Goal: Information Seeking & Learning: Learn about a topic

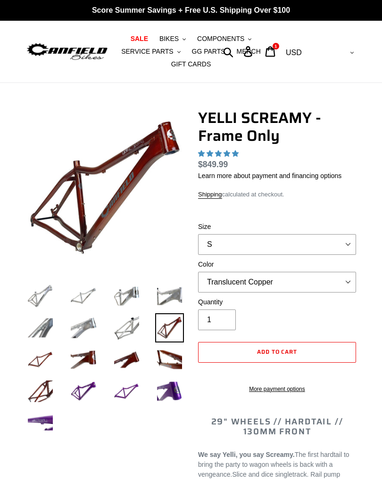
select select "highest-rating"
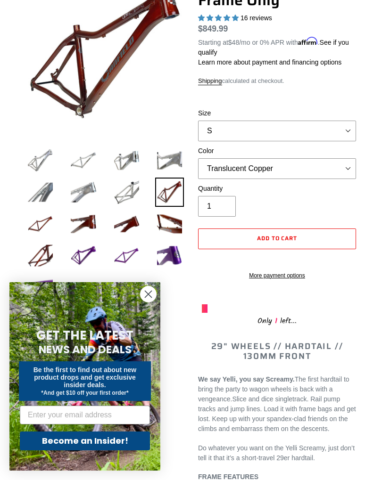
scroll to position [137, 0]
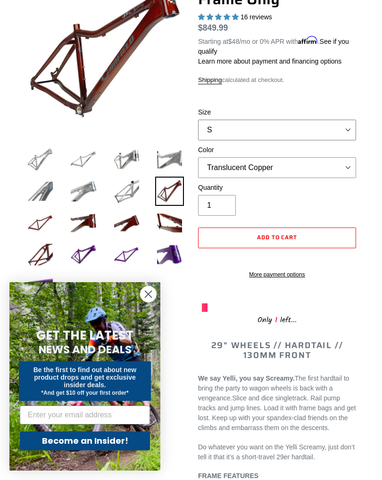
click at [346, 130] on select "S M L XL" at bounding box center [277, 130] width 158 height 21
select select "L"
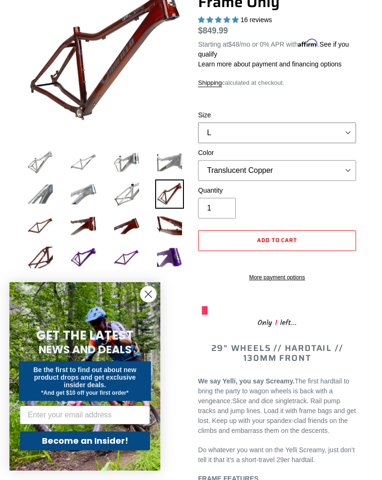
scroll to position [133, 0]
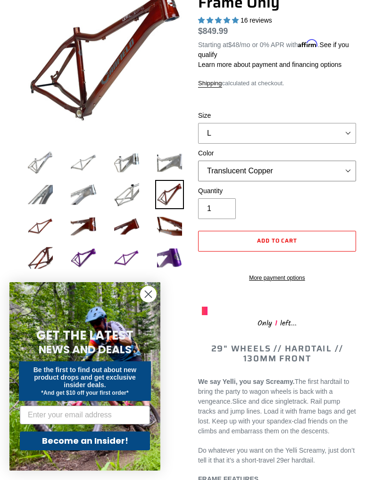
click at [345, 176] on select "Translucent Copper Purple Haze Raw" at bounding box center [277, 171] width 158 height 21
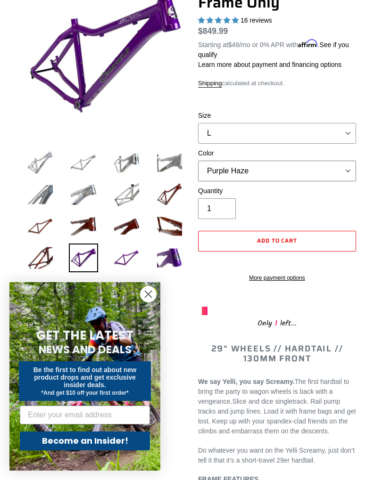
click at [311, 172] on select "Translucent Copper Purple Haze Raw" at bounding box center [277, 171] width 158 height 21
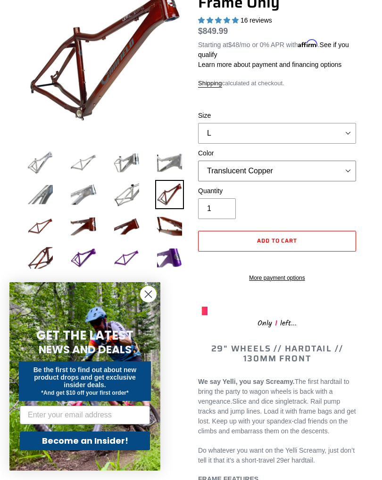
click at [346, 171] on select "Translucent Copper Purple Haze Raw" at bounding box center [277, 171] width 158 height 21
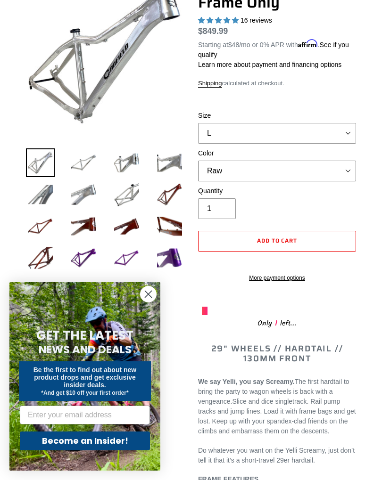
click at [342, 171] on select "Translucent Copper Purple Haze Raw" at bounding box center [277, 171] width 158 height 21
select select "Translucent Copper"
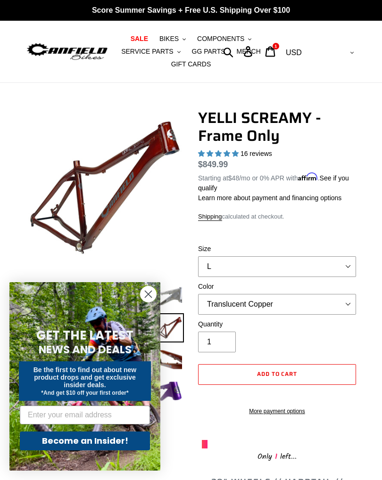
click at [275, 48] on icon at bounding box center [270, 51] width 10 height 11
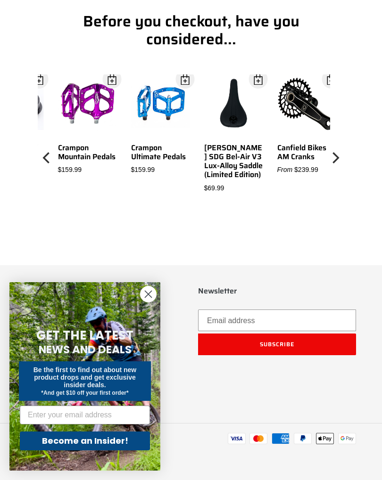
scroll to position [556, 0]
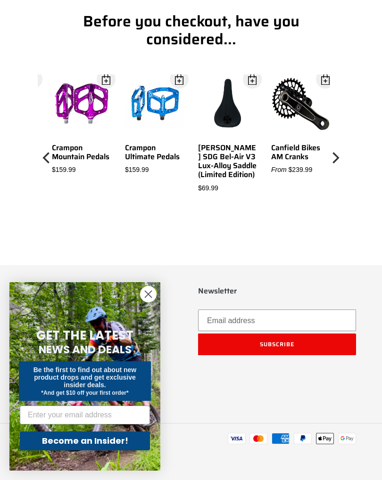
click at [340, 207] on icon "Next" at bounding box center [334, 158] width 11 height 100
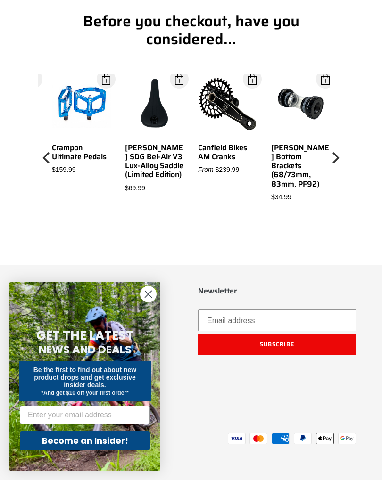
click at [341, 207] on button "Next" at bounding box center [334, 157] width 19 height 167
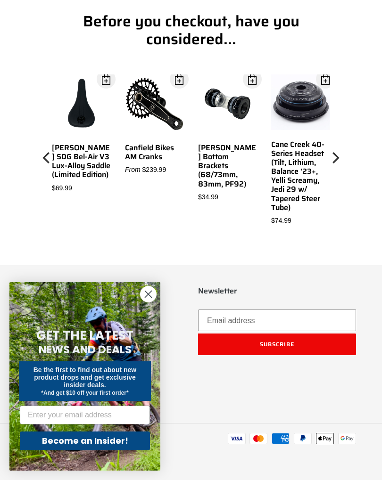
click at [339, 206] on icon "Next" at bounding box center [334, 158] width 11 height 100
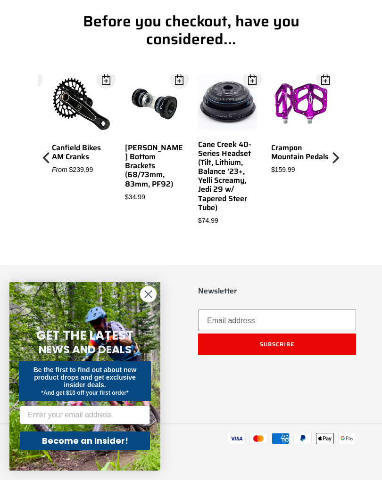
click at [341, 206] on button "Next" at bounding box center [334, 157] width 19 height 167
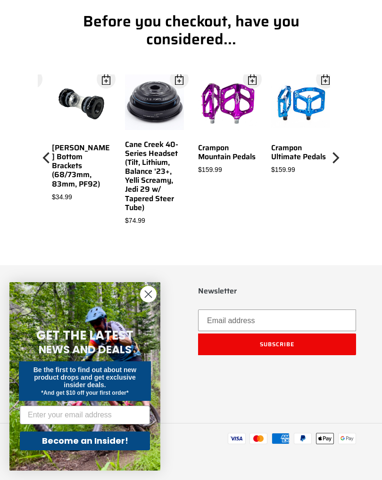
click at [342, 207] on button "Next" at bounding box center [334, 157] width 19 height 167
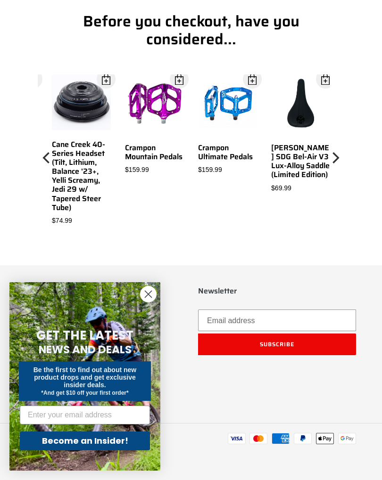
click at [342, 204] on button "Next" at bounding box center [334, 157] width 19 height 167
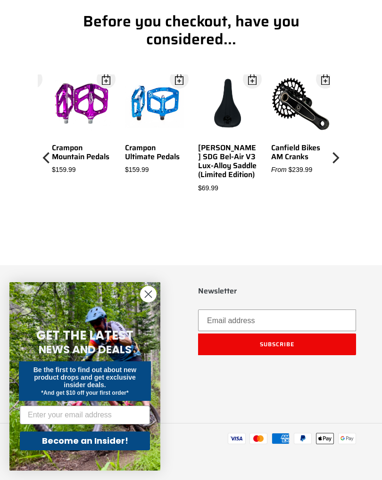
click at [343, 206] on button "Next" at bounding box center [334, 157] width 19 height 167
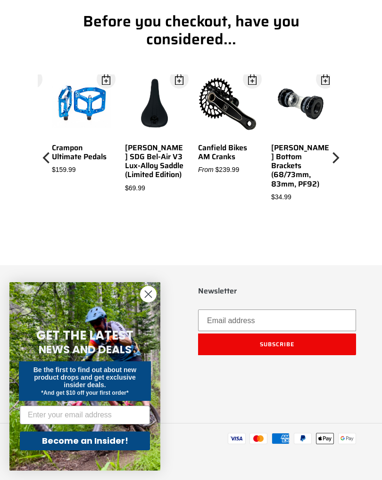
click at [343, 204] on button "Next" at bounding box center [334, 157] width 19 height 167
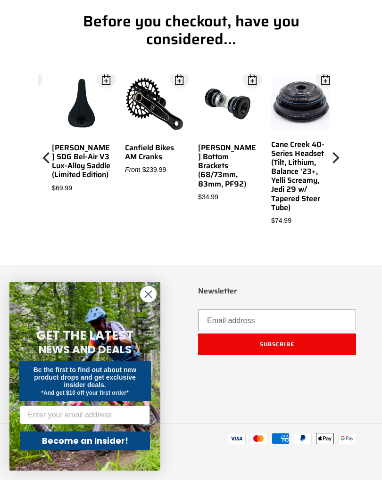
click at [340, 204] on button "Next" at bounding box center [334, 157] width 19 height 167
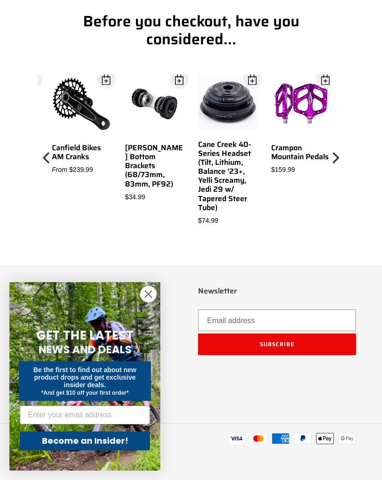
click at [143, 302] on circle "Close dialog" at bounding box center [148, 294] width 16 height 16
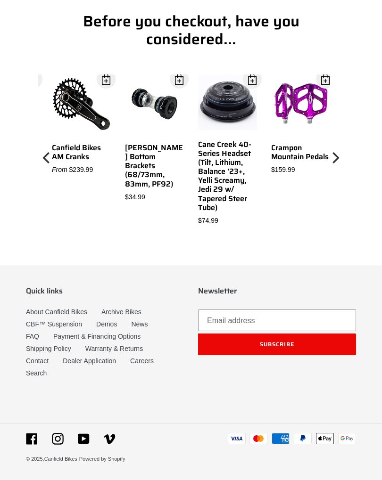
click at [70, 316] on link "About Canfield Bikes" at bounding box center [56, 312] width 61 height 8
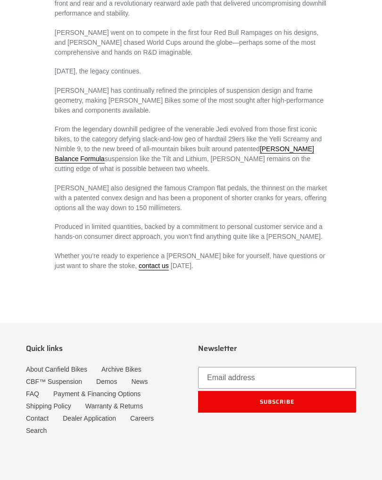
scroll to position [526, 0]
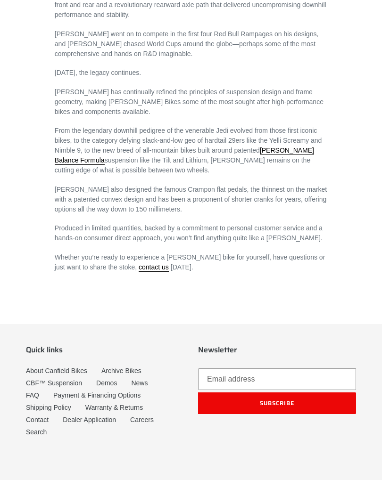
click at [132, 367] on link "Archive Bikes" at bounding box center [121, 371] width 40 height 8
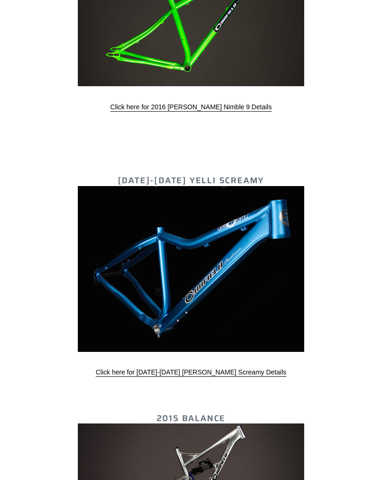
scroll to position [1811, 0]
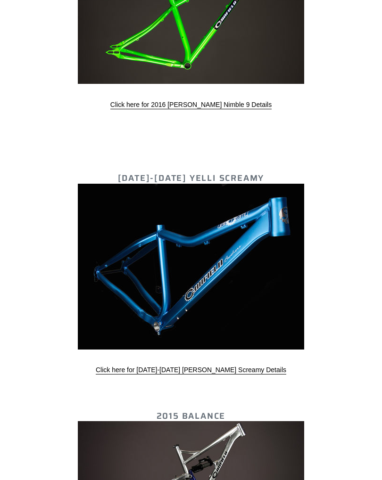
click at [226, 370] on link "Click here for 2015-2016 Canfield Yelli Screamy Details" at bounding box center [191, 370] width 190 height 8
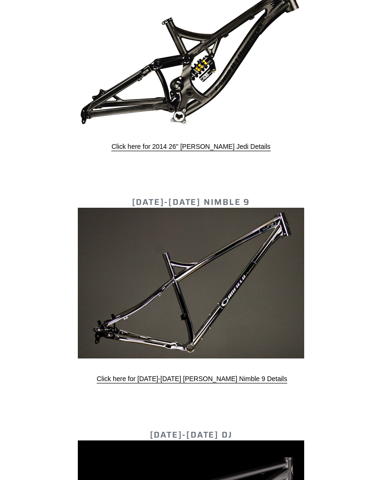
scroll to position [2424, 0]
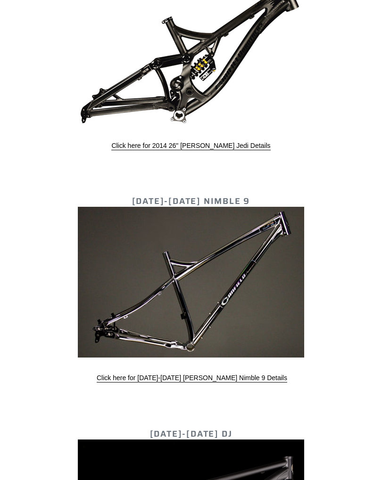
click at [213, 374] on link "Click here for 2013-2015 Canfield Nimble 9 Details" at bounding box center [192, 378] width 190 height 8
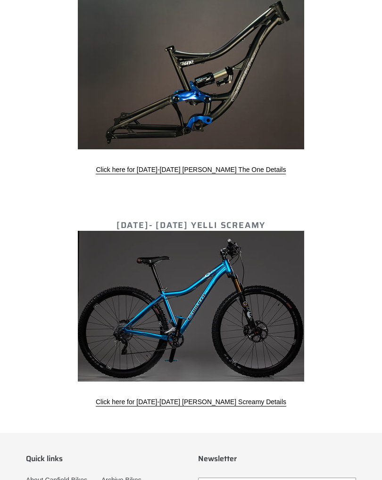
scroll to position [3335, 0]
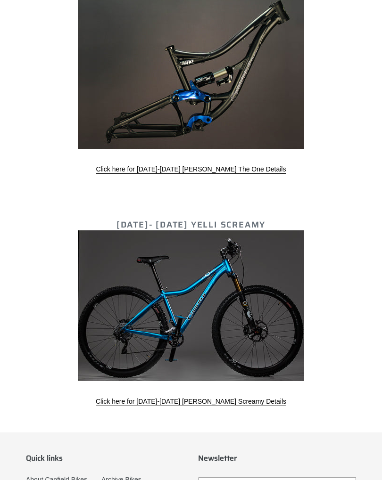
click at [217, 398] on link "Click here for 2011-2014 Canfield Yelli Screamy Details" at bounding box center [191, 402] width 190 height 8
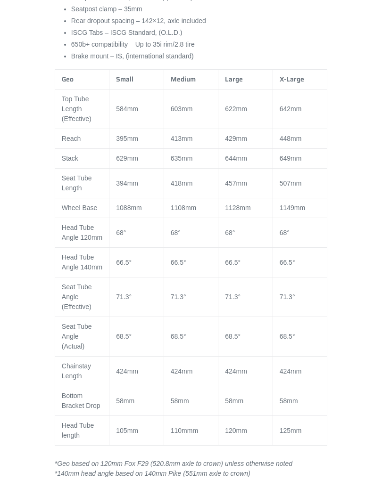
scroll to position [670, 0]
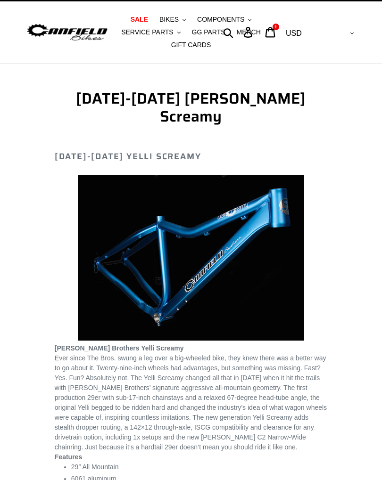
scroll to position [0, 0]
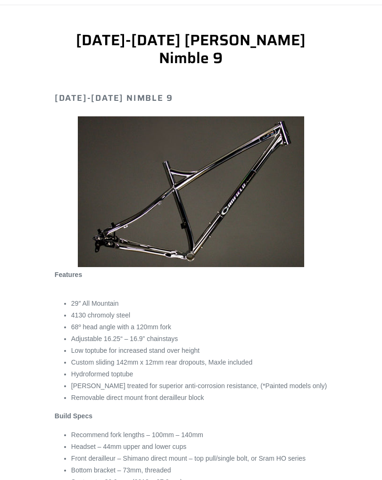
scroll to position [76, 0]
